Goal: Task Accomplishment & Management: Manage account settings

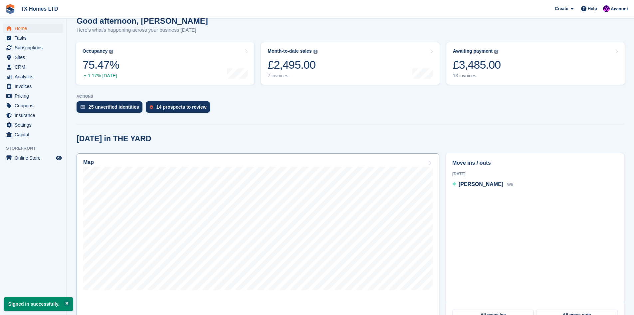
scroll to position [67, 0]
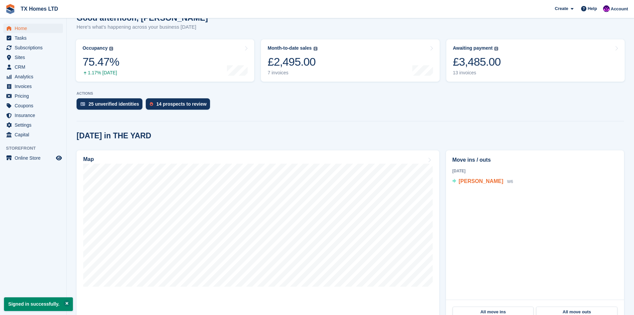
click at [466, 180] on span "[PERSON_NAME]" at bounding box center [481, 181] width 45 height 6
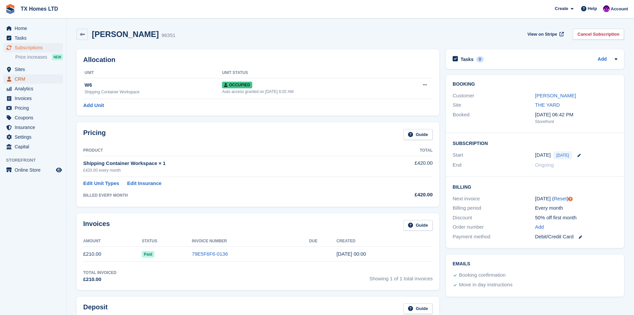
click at [18, 79] on span "CRM" at bounding box center [35, 78] width 40 height 9
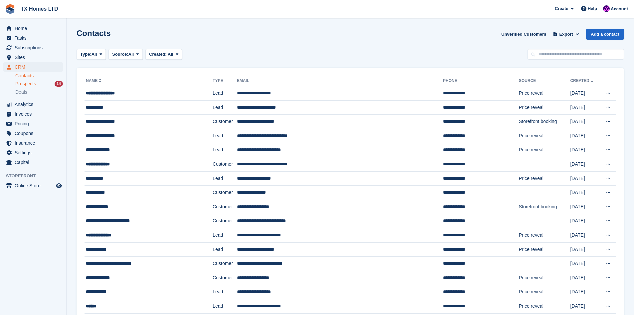
click at [31, 82] on span "Prospects" at bounding box center [25, 84] width 21 height 6
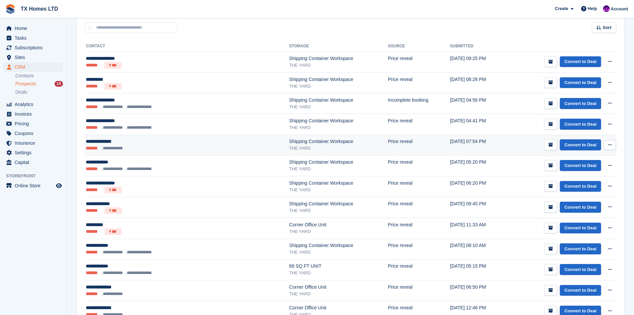
scroll to position [100, 0]
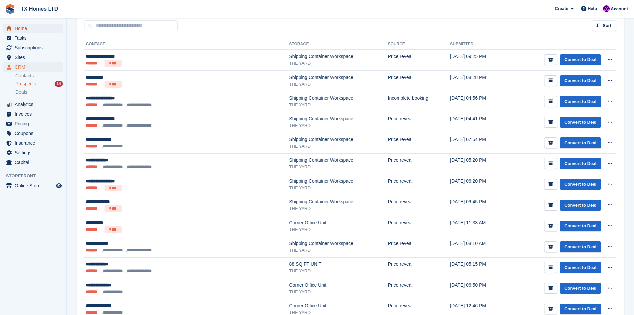
click at [21, 29] on span "Home" at bounding box center [35, 28] width 40 height 9
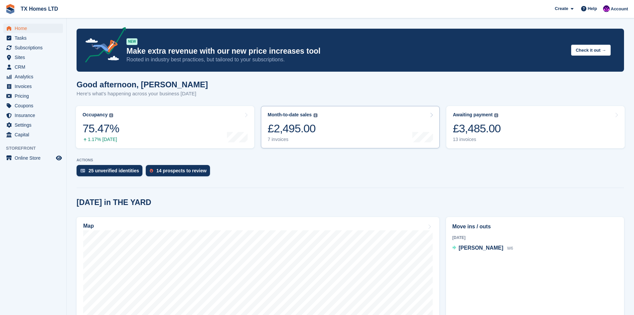
click at [287, 140] on div "7 invoices" at bounding box center [293, 140] width 50 height 6
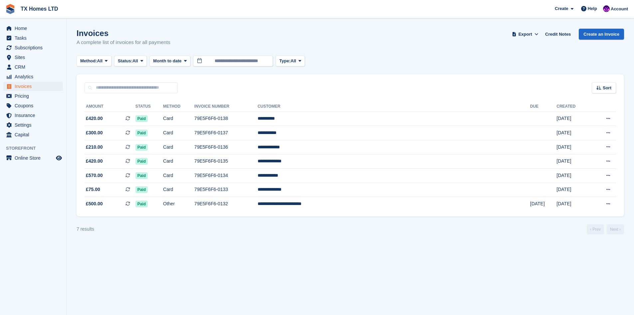
drag, startPoint x: 459, startPoint y: 259, endPoint x: 431, endPoint y: 252, distance: 29.2
click at [458, 259] on section "Invoices A complete list of invoices for all payments Export Export Invoices Ex…" at bounding box center [351, 157] width 568 height 315
click at [26, 28] on span "Home" at bounding box center [35, 28] width 40 height 9
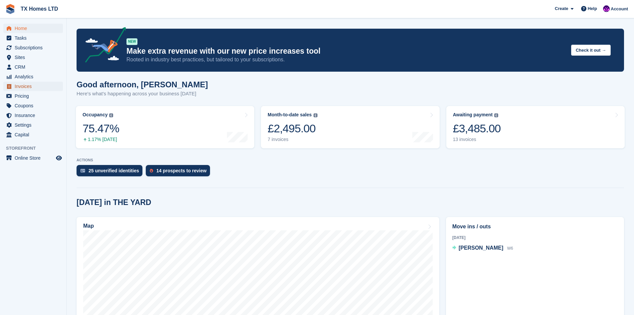
click at [21, 84] on span "Invoices" at bounding box center [35, 86] width 40 height 9
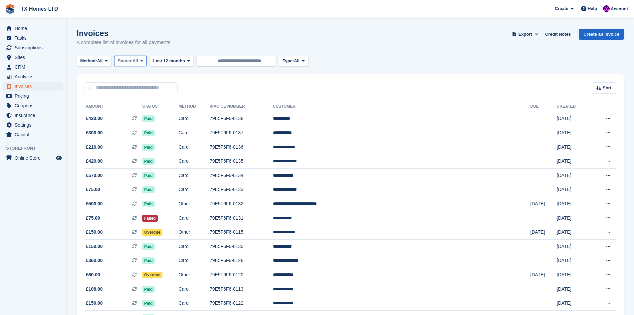
click at [136, 63] on span "All" at bounding box center [136, 61] width 6 height 7
click at [137, 111] on link "Open" at bounding box center [146, 113] width 58 height 12
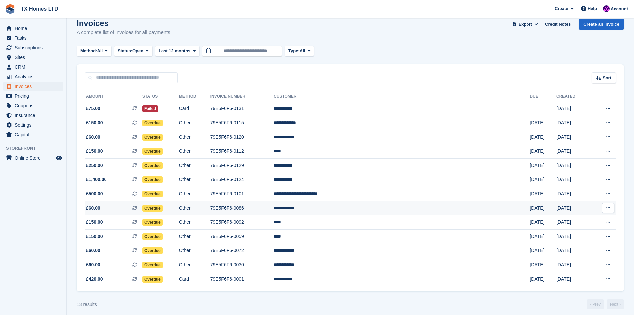
scroll to position [14, 0]
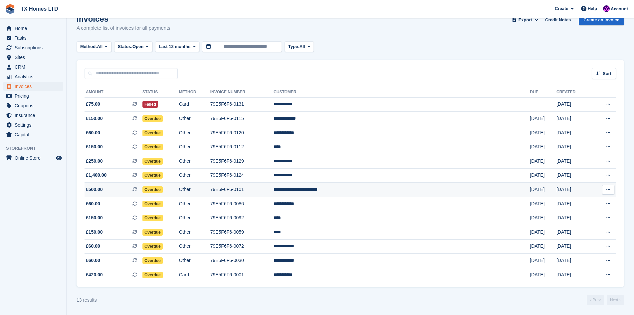
click at [381, 186] on td "**********" at bounding box center [402, 189] width 256 height 14
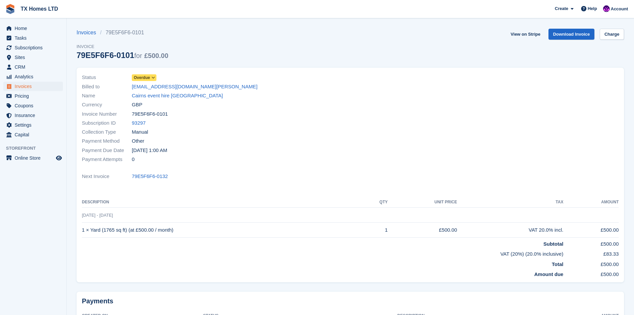
scroll to position [60, 0]
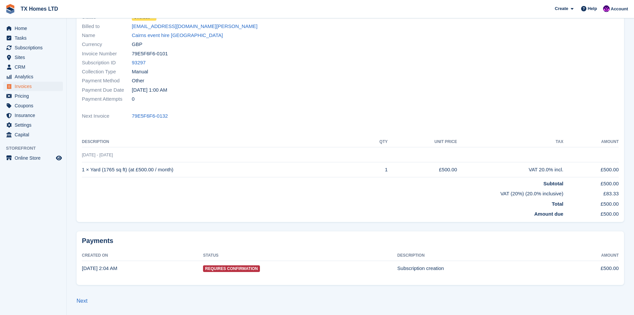
click at [219, 266] on span "Requires Confirmation" at bounding box center [231, 268] width 57 height 7
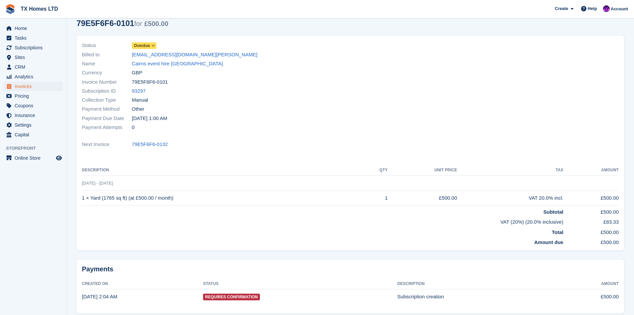
scroll to position [0, 0]
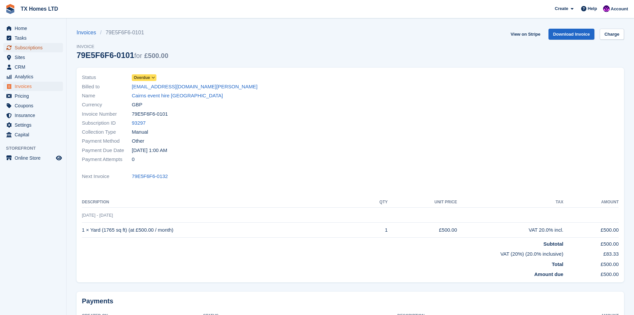
click at [26, 49] on span "Subscriptions" at bounding box center [35, 47] width 40 height 9
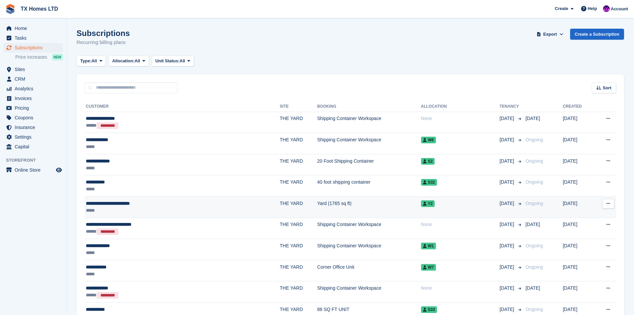
click at [127, 203] on div "**********" at bounding box center [146, 203] width 120 height 7
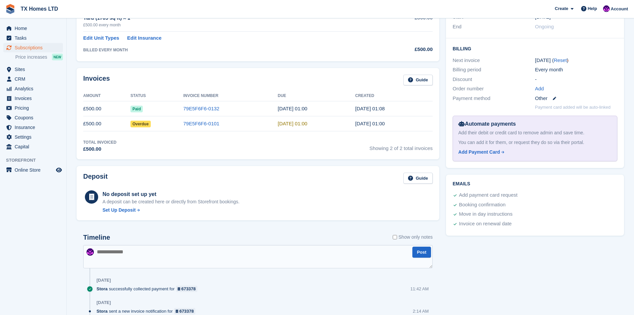
scroll to position [133, 0]
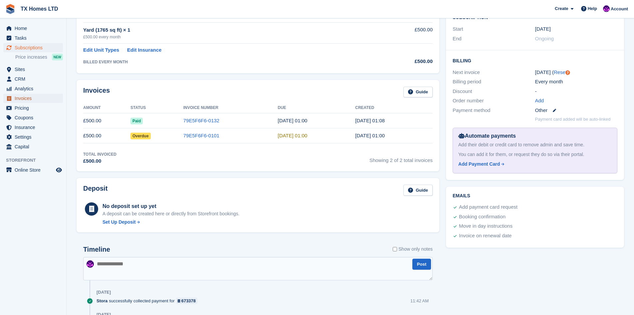
click at [24, 96] on span "Invoices" at bounding box center [35, 98] width 40 height 9
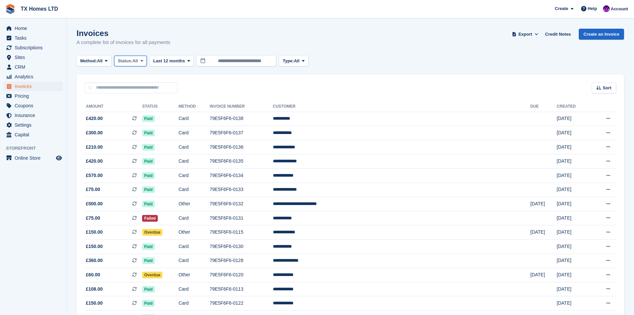
drag, startPoint x: 140, startPoint y: 64, endPoint x: 114, endPoint y: 59, distance: 26.8
click at [136, 65] on button "Status: All" at bounding box center [130, 61] width 33 height 11
click at [144, 116] on link "Open" at bounding box center [146, 113] width 58 height 12
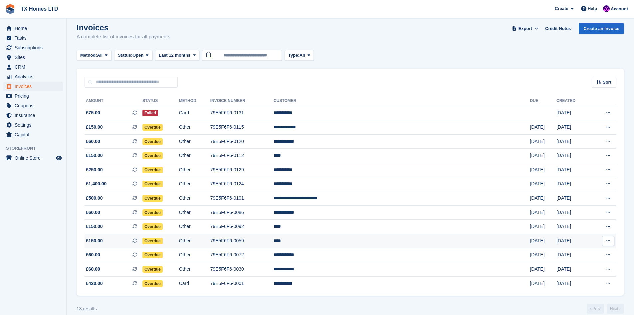
scroll to position [14, 0]
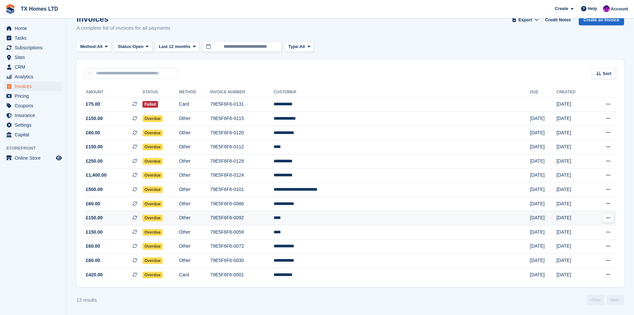
click at [371, 218] on td "****" at bounding box center [402, 218] width 256 height 14
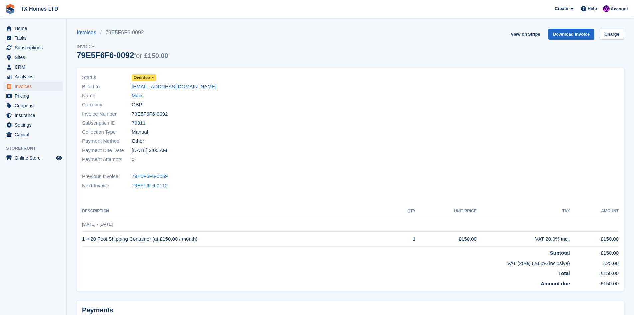
click at [141, 77] on span "Overdue" at bounding box center [142, 78] width 16 height 6
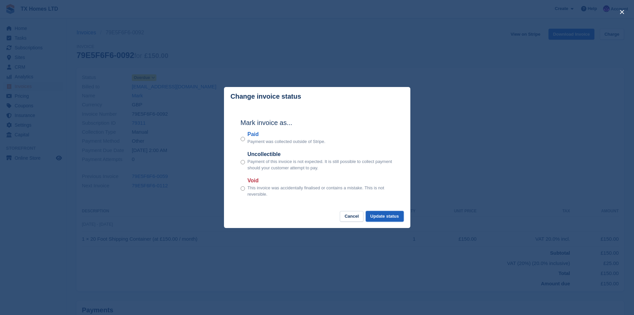
click at [386, 214] on button "Update status" at bounding box center [385, 216] width 38 height 11
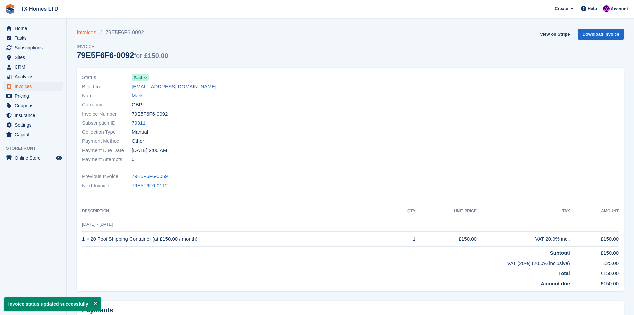
click at [90, 35] on link "Invoices" at bounding box center [89, 33] width 24 height 8
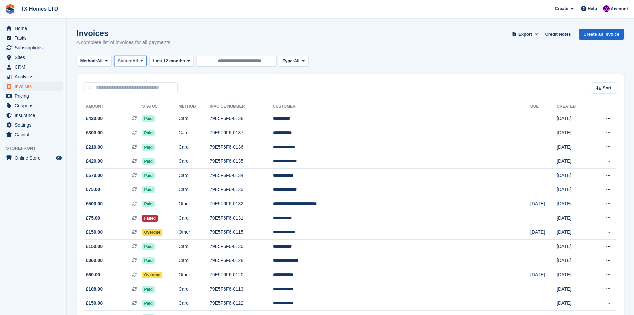
click at [130, 61] on span "Status:" at bounding box center [125, 61] width 15 height 7
click at [134, 113] on link "Open" at bounding box center [146, 113] width 58 height 12
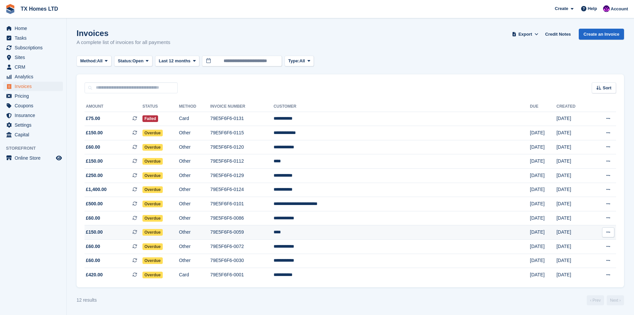
click at [361, 231] on td "****" at bounding box center [402, 232] width 256 height 14
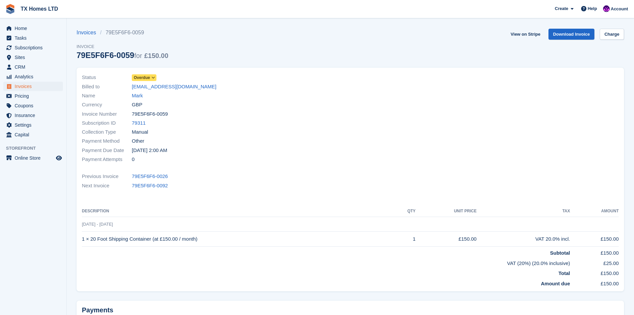
click at [148, 77] on span "Overdue" at bounding box center [142, 78] width 16 height 6
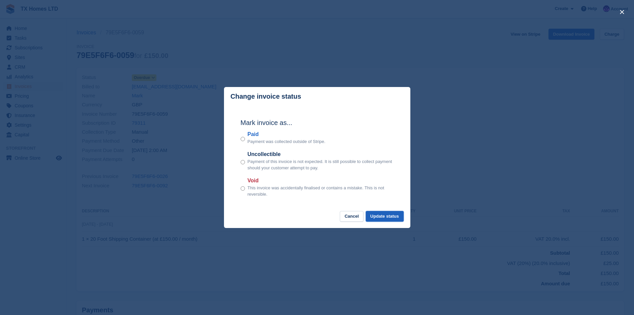
click at [385, 215] on button "Update status" at bounding box center [385, 216] width 38 height 11
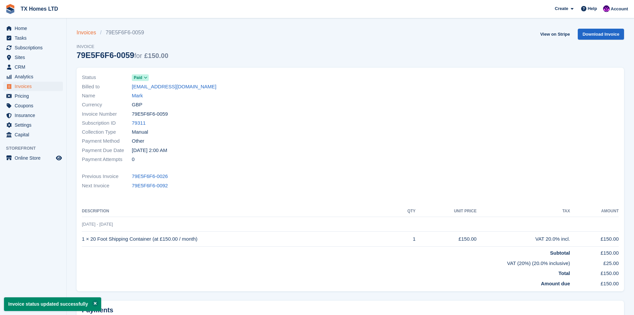
click at [92, 32] on link "Invoices" at bounding box center [89, 33] width 24 height 8
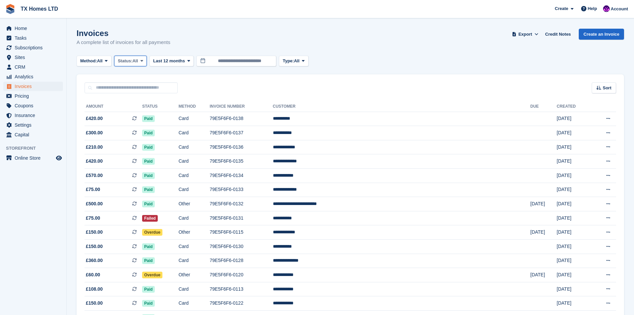
click at [128, 61] on span "Status:" at bounding box center [125, 61] width 15 height 7
click at [134, 110] on link "Open" at bounding box center [146, 113] width 58 height 12
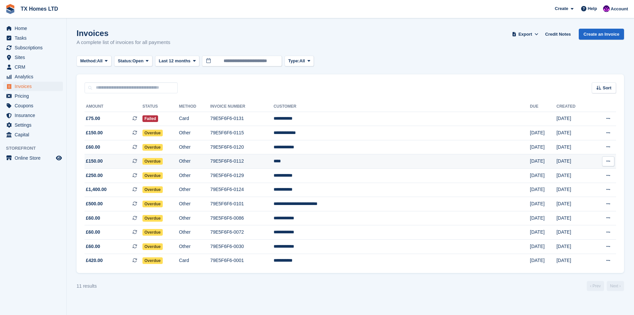
click at [163, 160] on span "Overdue" at bounding box center [153, 161] width 20 height 7
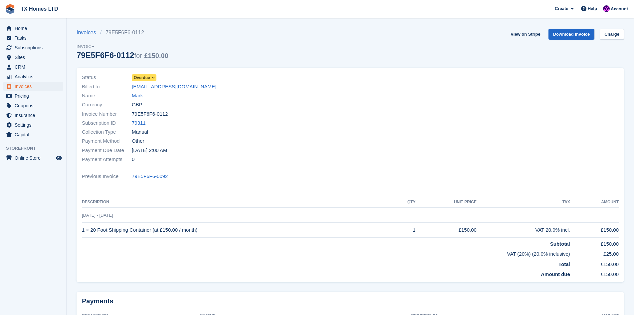
click at [139, 77] on span "Overdue" at bounding box center [142, 78] width 16 height 6
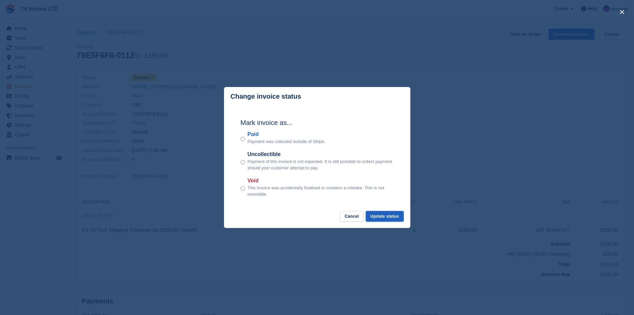
click at [388, 215] on button "Update status" at bounding box center [385, 216] width 38 height 11
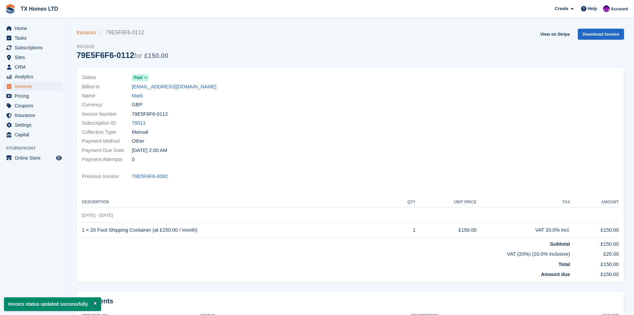
click at [88, 34] on link "Invoices" at bounding box center [89, 33] width 24 height 8
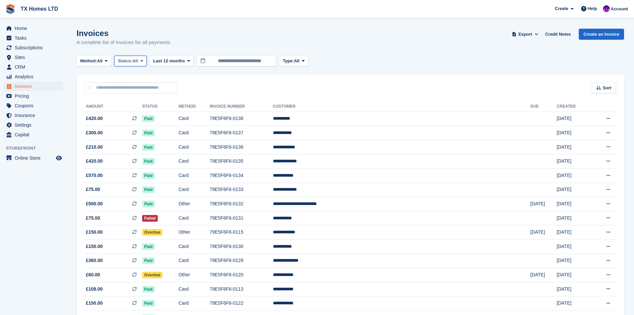
click at [132, 58] on span "Status:" at bounding box center [125, 61] width 15 height 7
click at [129, 110] on link "Open" at bounding box center [146, 113] width 58 height 12
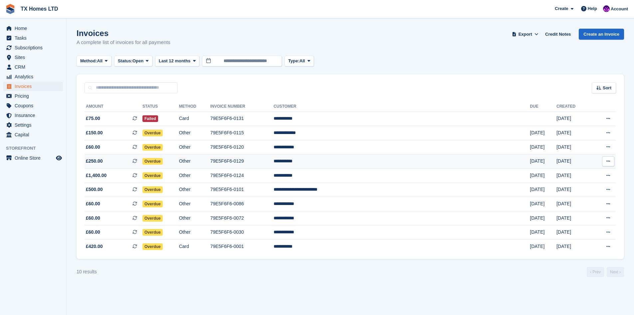
click at [274, 161] on td "79E5F6F6-0129" at bounding box center [241, 161] width 63 height 14
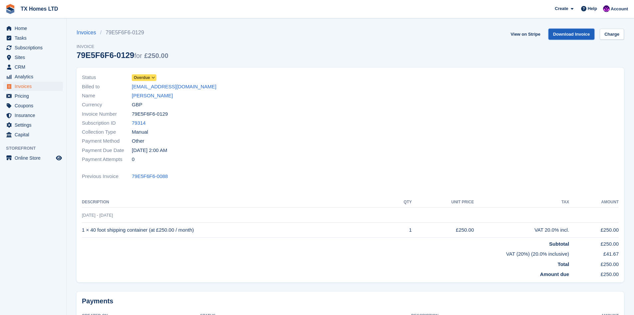
click at [579, 32] on link "Download Invoice" at bounding box center [572, 34] width 46 height 11
click at [81, 34] on link "Invoices" at bounding box center [89, 33] width 24 height 8
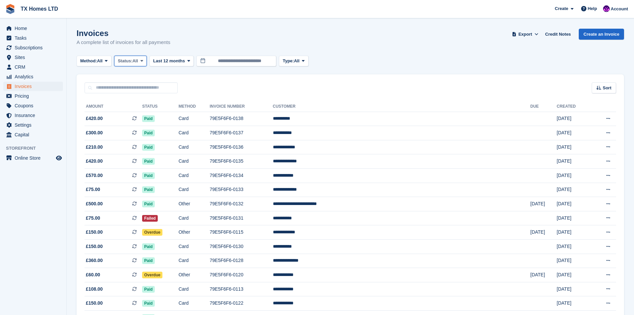
click at [130, 63] on span "Status:" at bounding box center [125, 61] width 15 height 7
click at [139, 111] on link "Open" at bounding box center [146, 113] width 58 height 12
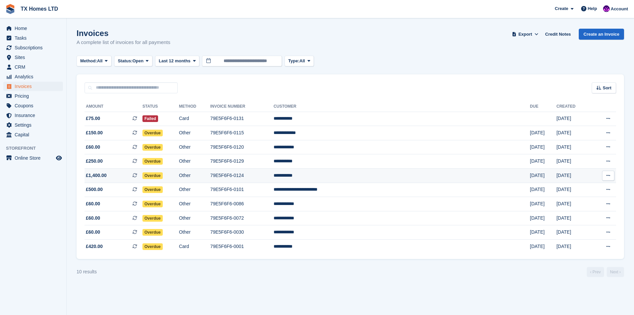
click at [92, 177] on span "£1,400.00" at bounding box center [96, 175] width 21 height 7
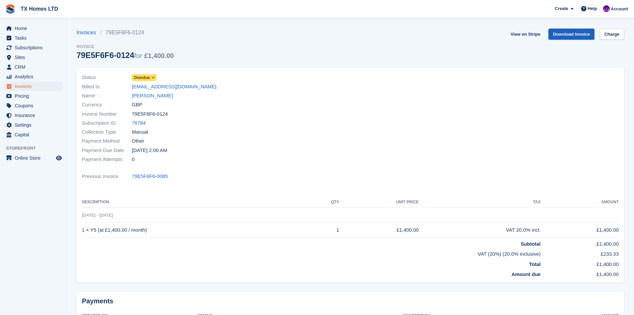
click at [567, 36] on link "Download Invoice" at bounding box center [572, 34] width 46 height 11
click at [36, 88] on span "Invoices" at bounding box center [35, 86] width 40 height 9
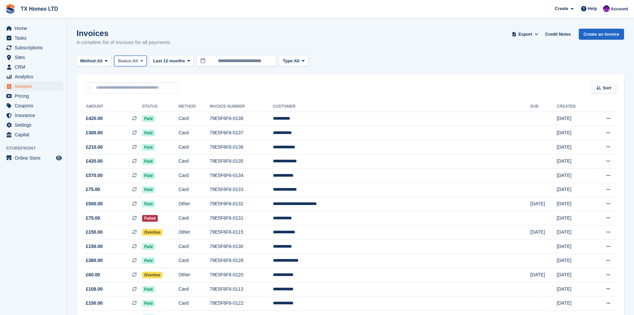
click at [136, 62] on span "All" at bounding box center [136, 61] width 6 height 7
click at [129, 116] on link "Open" at bounding box center [146, 113] width 58 height 12
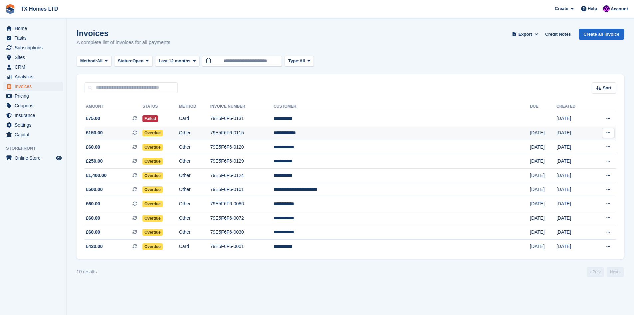
click at [274, 127] on td "79E5F6F6-0115" at bounding box center [241, 133] width 63 height 14
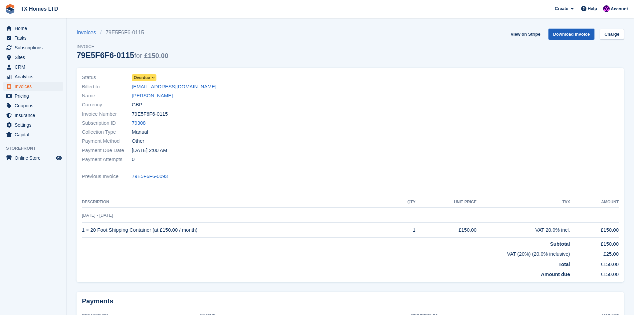
click at [566, 31] on link "Download Invoice" at bounding box center [572, 34] width 46 height 11
click at [22, 88] on span "Invoices" at bounding box center [35, 86] width 40 height 9
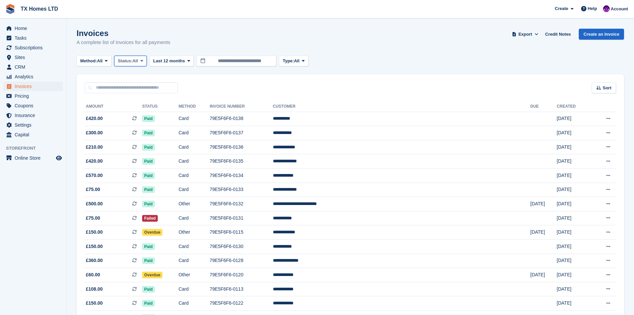
click at [138, 61] on span "All" at bounding box center [136, 61] width 6 height 7
click at [132, 110] on link "Open" at bounding box center [146, 113] width 58 height 12
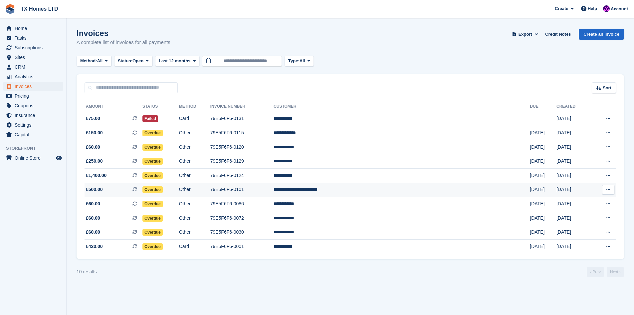
click at [99, 188] on span "£500.00" at bounding box center [94, 189] width 17 height 7
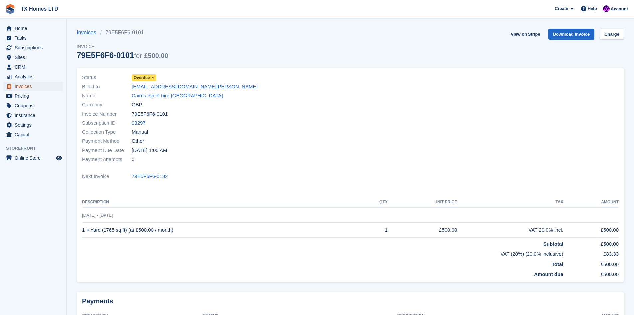
drag, startPoint x: 18, startPoint y: 86, endPoint x: 26, endPoint y: 86, distance: 8.0
click at [18, 87] on span "Invoices" at bounding box center [35, 86] width 40 height 9
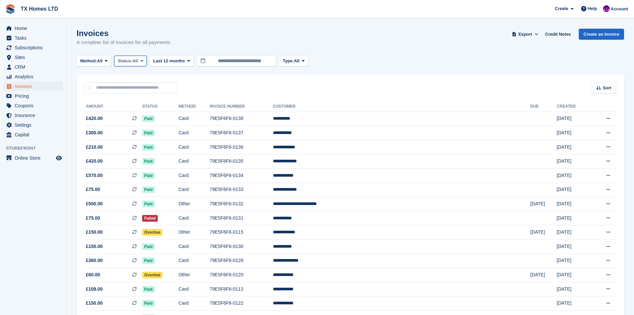
click at [138, 60] on span "All" at bounding box center [136, 61] width 6 height 7
click at [136, 113] on link "Open" at bounding box center [146, 113] width 58 height 12
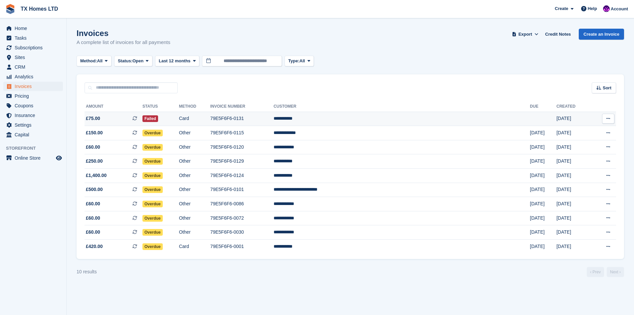
click at [120, 117] on span "£75.00 This is a recurring subscription invoice." at bounding box center [114, 118] width 58 height 7
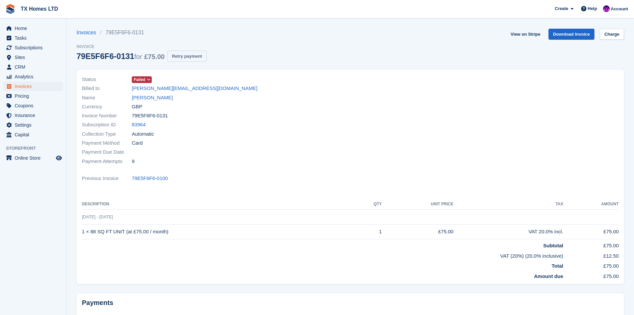
click at [173, 59] on button "Retry payment" at bounding box center [187, 56] width 39 height 11
click at [20, 87] on span "Invoices" at bounding box center [35, 86] width 40 height 9
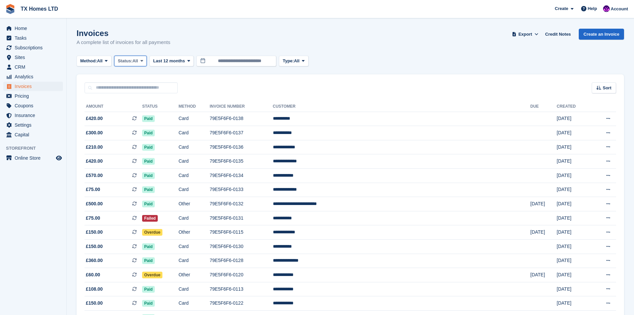
click at [127, 60] on span "Status:" at bounding box center [125, 61] width 15 height 7
click at [132, 112] on link "Open" at bounding box center [146, 113] width 58 height 12
